Goal: Use online tool/utility

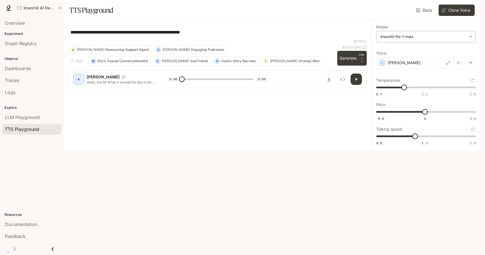
click at [412, 55] on body "**********" at bounding box center [242, 127] width 485 height 255
click at [344, 239] on div at bounding box center [242, 127] width 485 height 255
click at [336, 85] on div at bounding box center [342, 79] width 39 height 11
click at [343, 82] on icon "Inspect" at bounding box center [342, 79] width 5 height 5
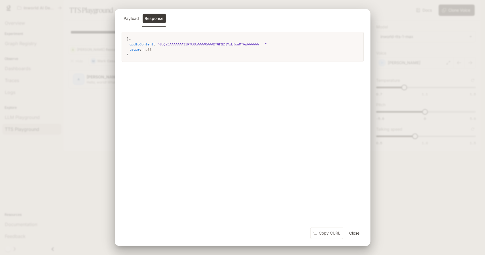
click at [131, 17] on button "Payload" at bounding box center [132, 19] width 20 height 10
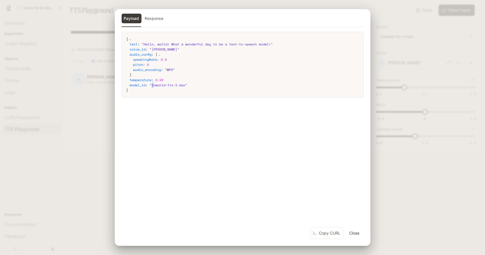
click at [155, 86] on span "" inworld-tts-1-max "" at bounding box center [169, 85] width 38 height 5
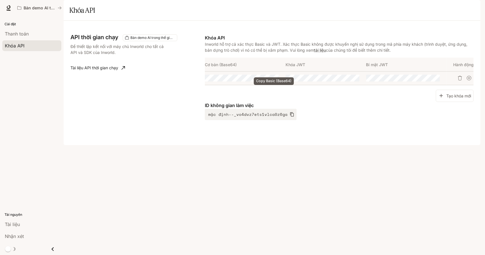
drag, startPoint x: 276, startPoint y: 94, endPoint x: 275, endPoint y: 88, distance: 6.6
click at [0, 0] on icon "Sao chép cơ bản (Base64)" at bounding box center [0, 0] width 0 height 0
